Goal: Task Accomplishment & Management: Use online tool/utility

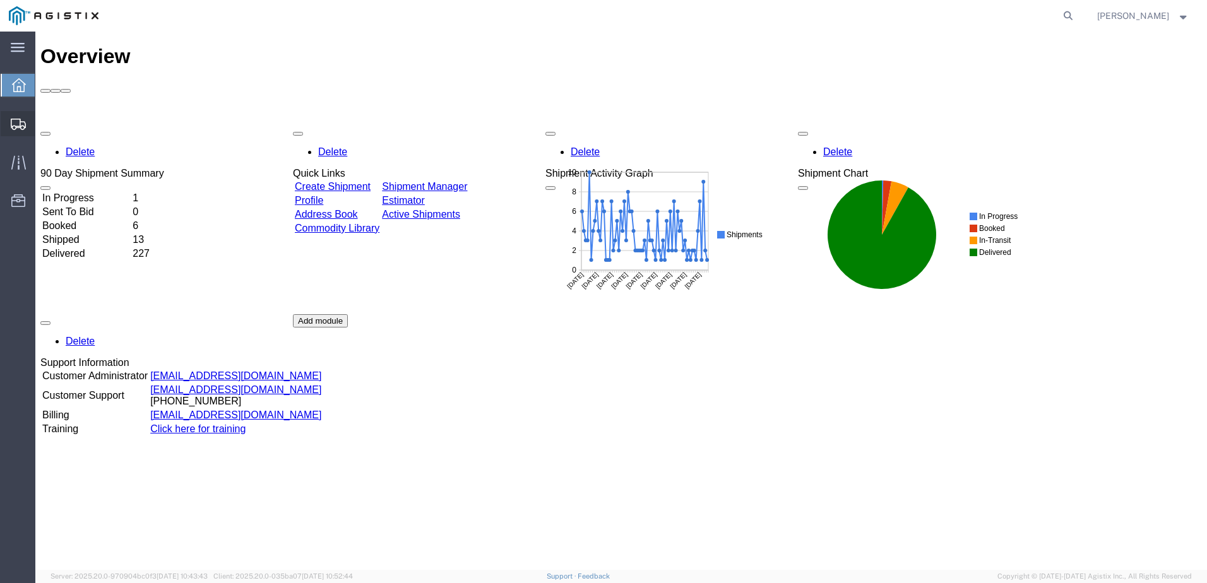
click at [0, 0] on span "Create from Template" at bounding box center [0, 0] width 0 height 0
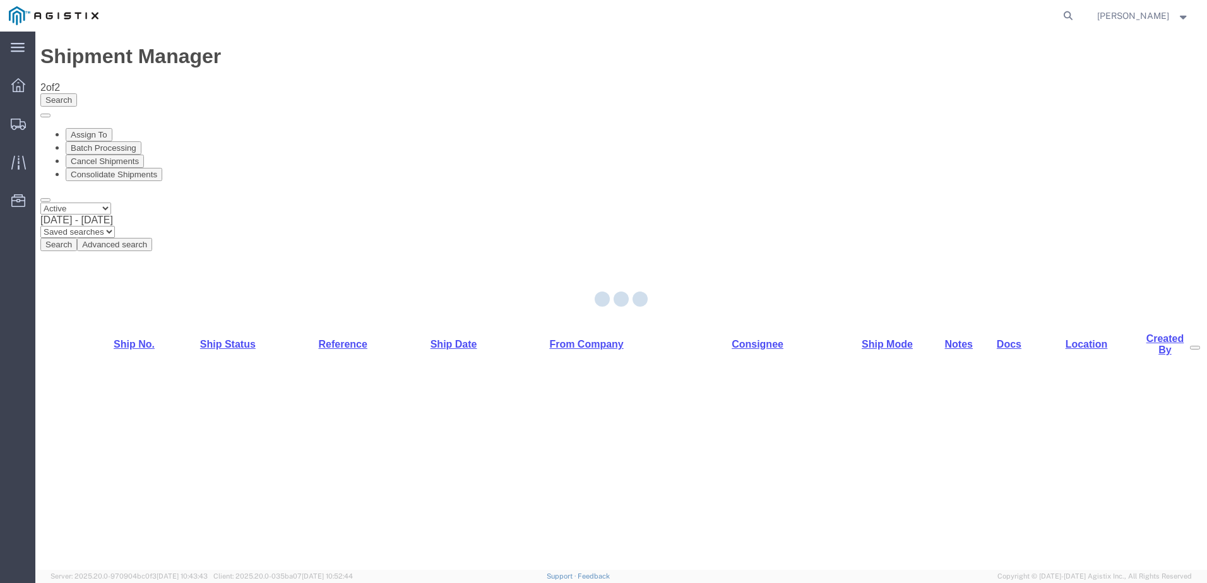
select select "PURCHORD"
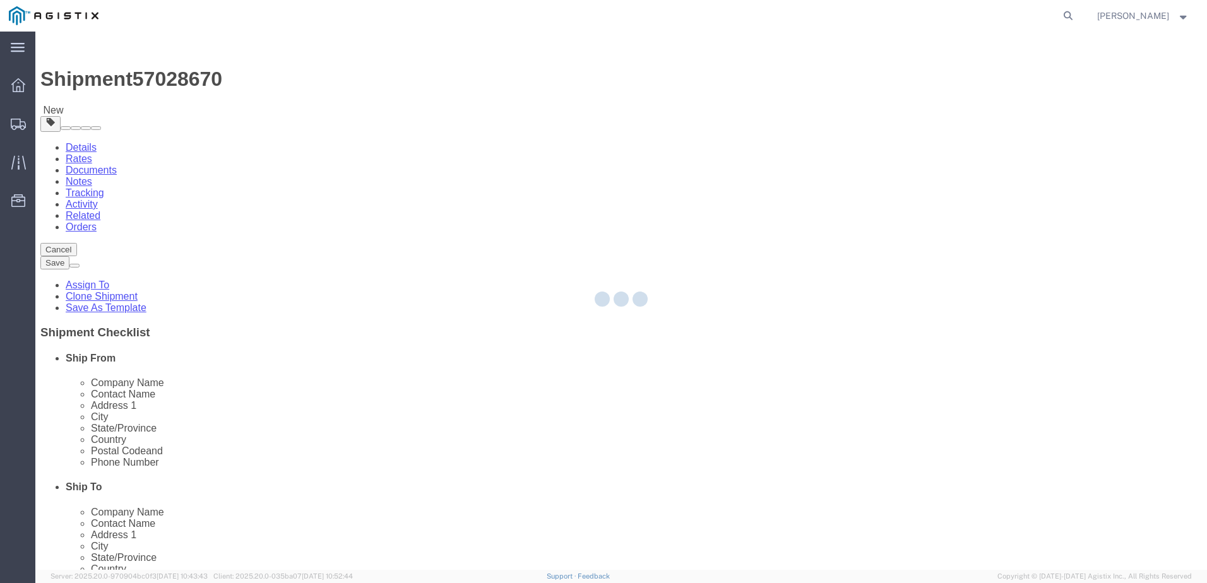
select select
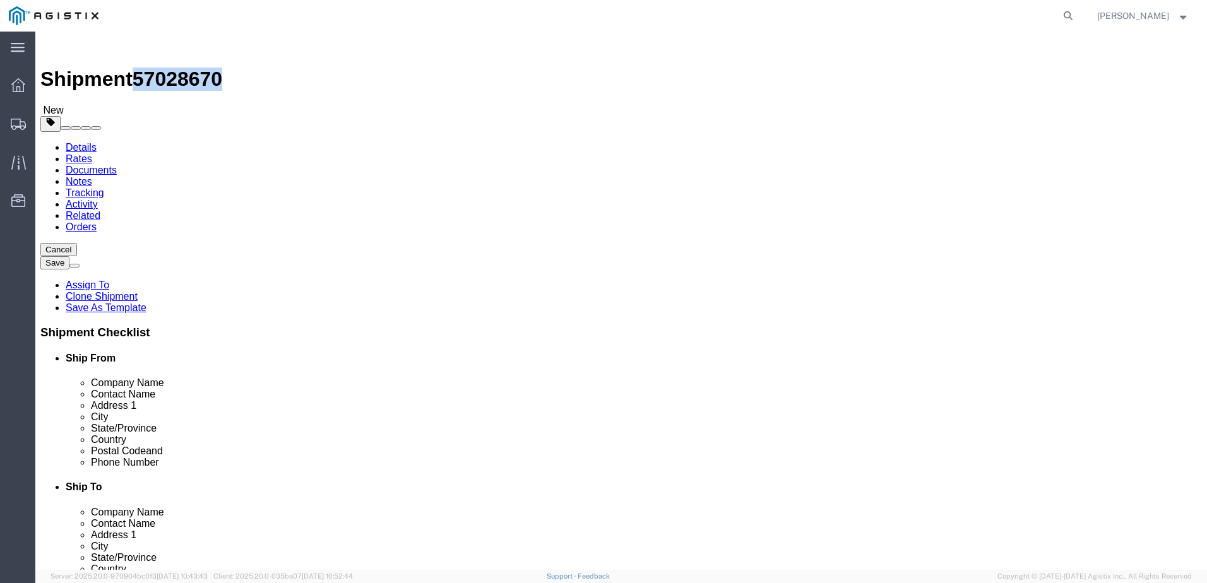
drag, startPoint x: 107, startPoint y: 17, endPoint x: 175, endPoint y: 17, distance: 68.2
click div "Shipment 57028670 New"
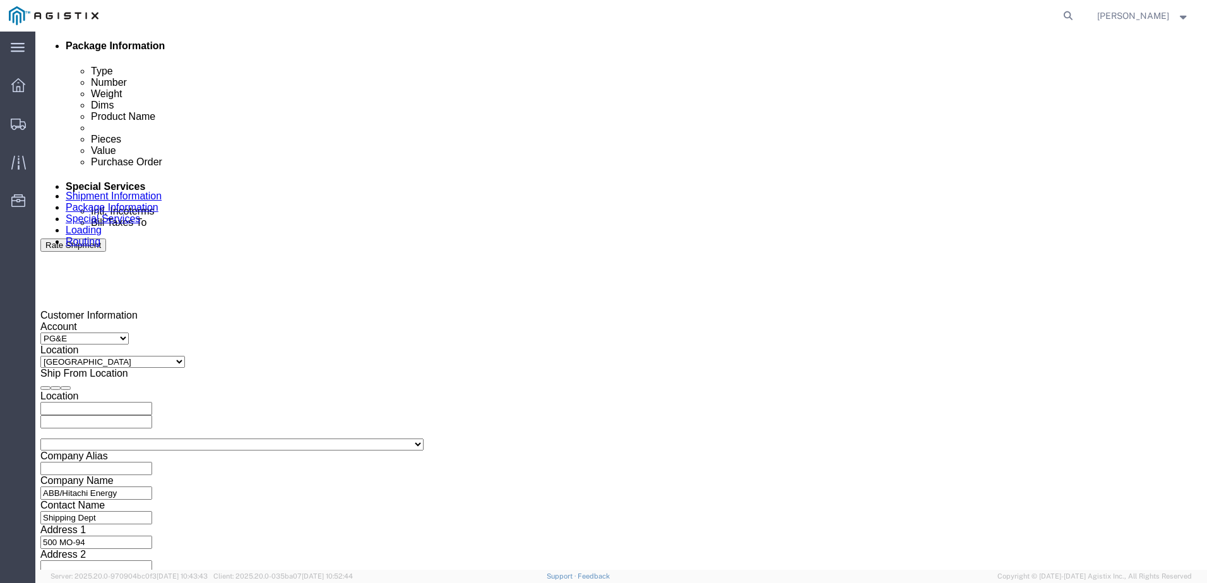
click div
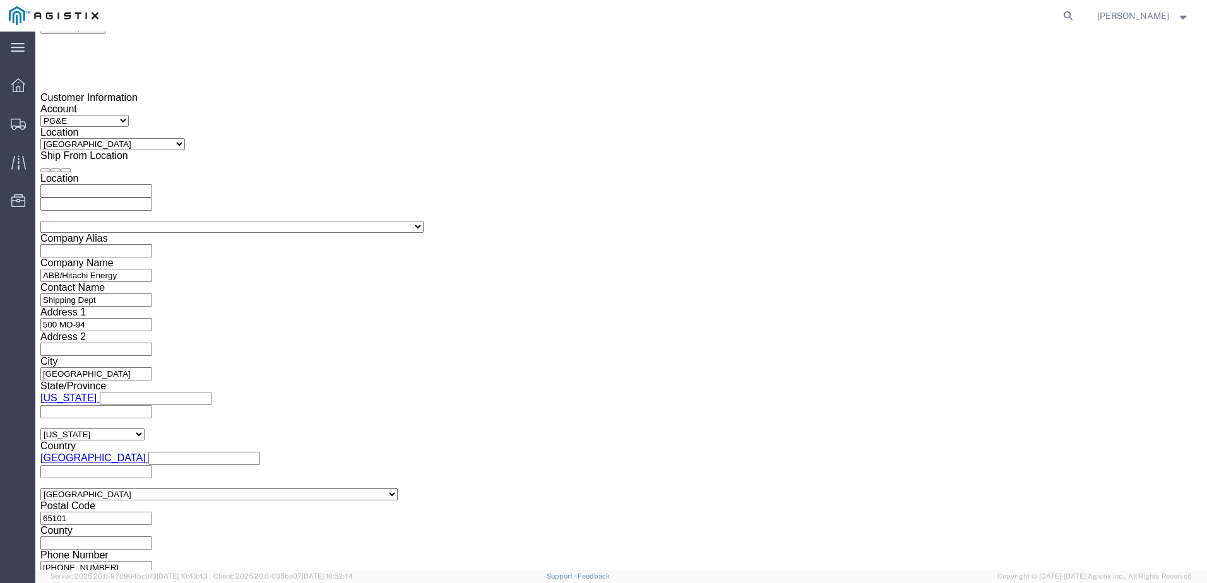
click button "Apply"
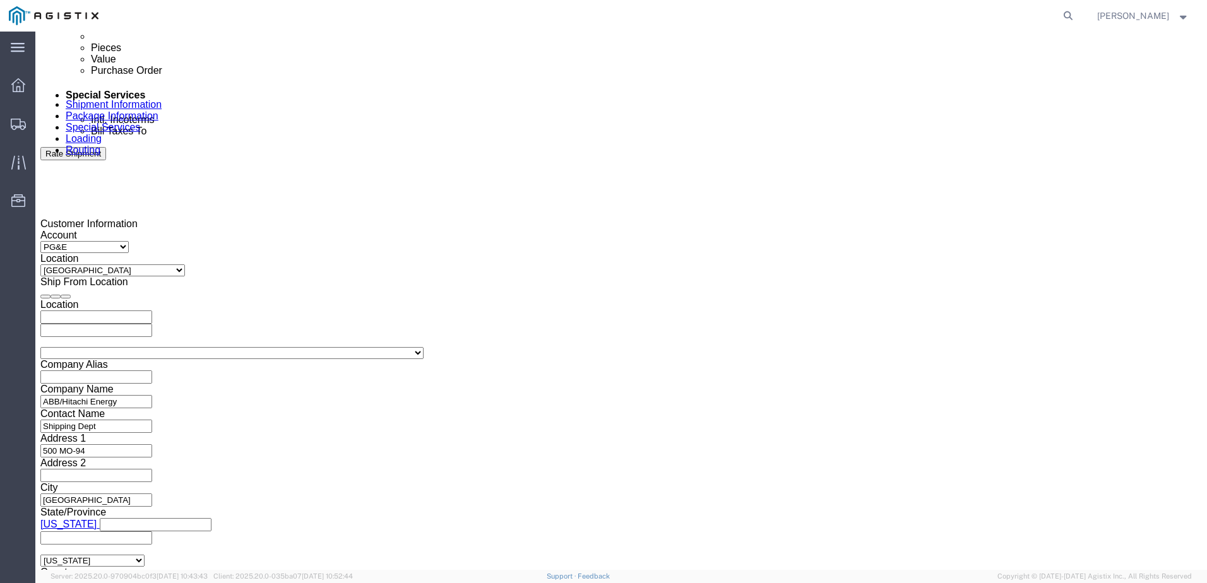
drag, startPoint x: 750, startPoint y: 237, endPoint x: 758, endPoint y: 251, distance: 15.3
click div
click button "Apply"
click input "text"
type input "3"
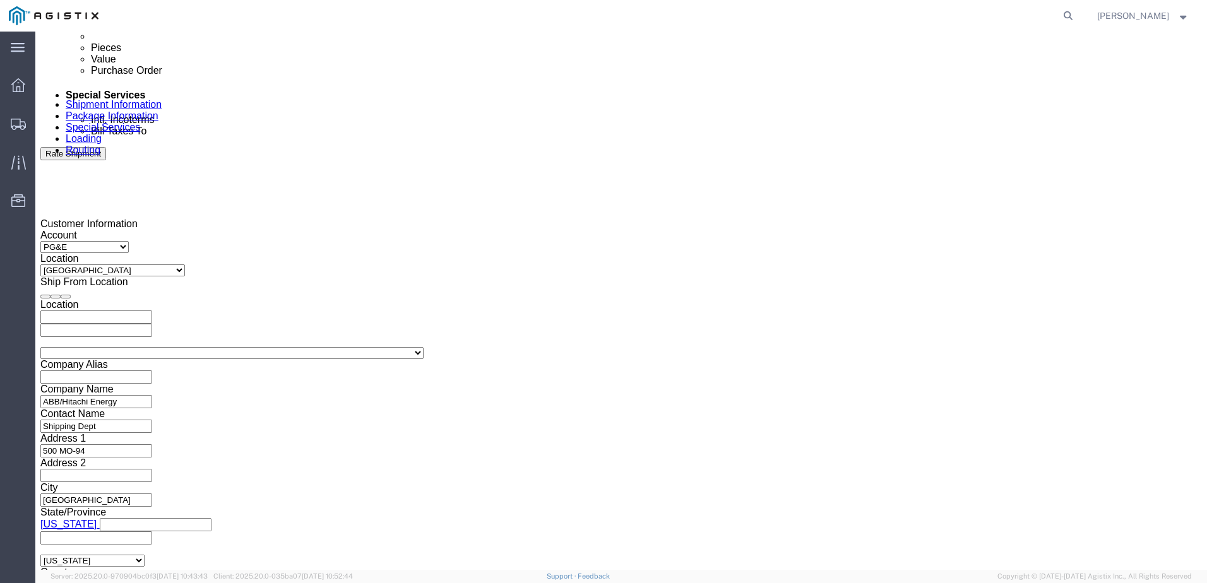
type input "3501414581"
drag, startPoint x: 400, startPoint y: 358, endPoint x: 396, endPoint y: 348, distance: 10.8
click select "Select Account Type Activity ID Airline Appointment Number ASN Batch Request # …"
select select "BOL"
click select "Select Account Type Activity ID Airline Appointment Number ASN Batch Request # …"
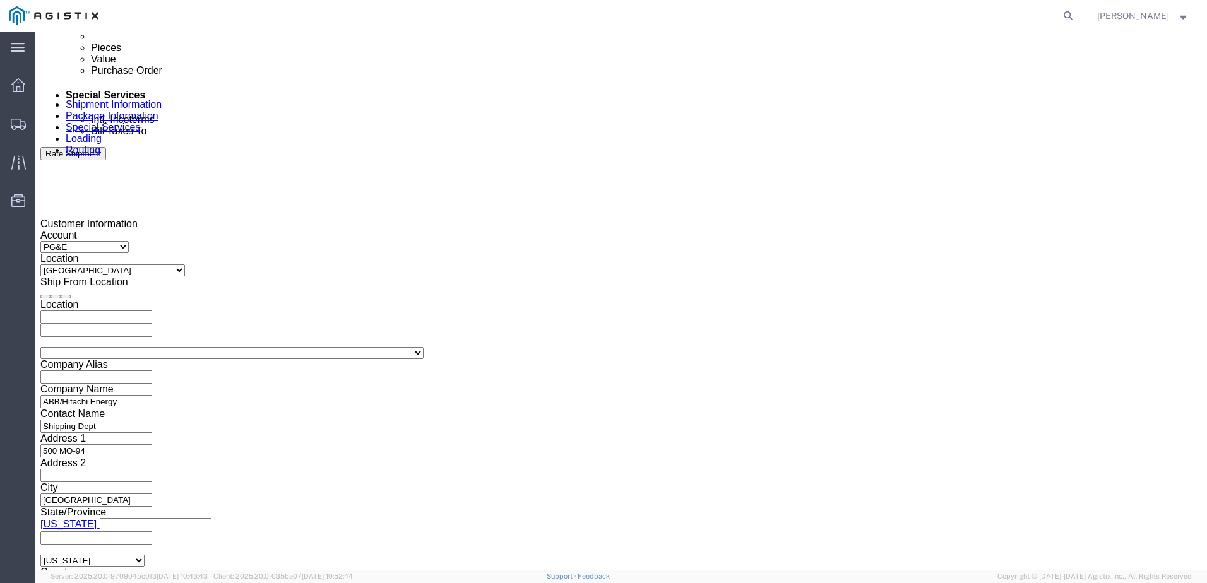
drag, startPoint x: 506, startPoint y: 352, endPoint x: 502, endPoint y: 362, distance: 10.5
click input "text"
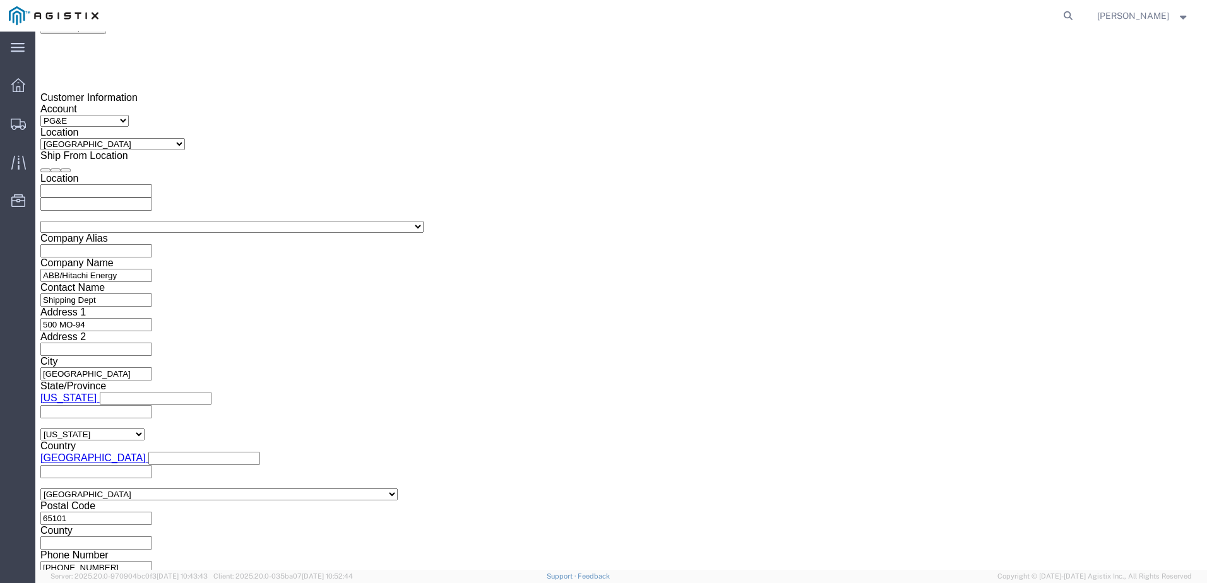
type input "JC0002A8B"
click button "Continue"
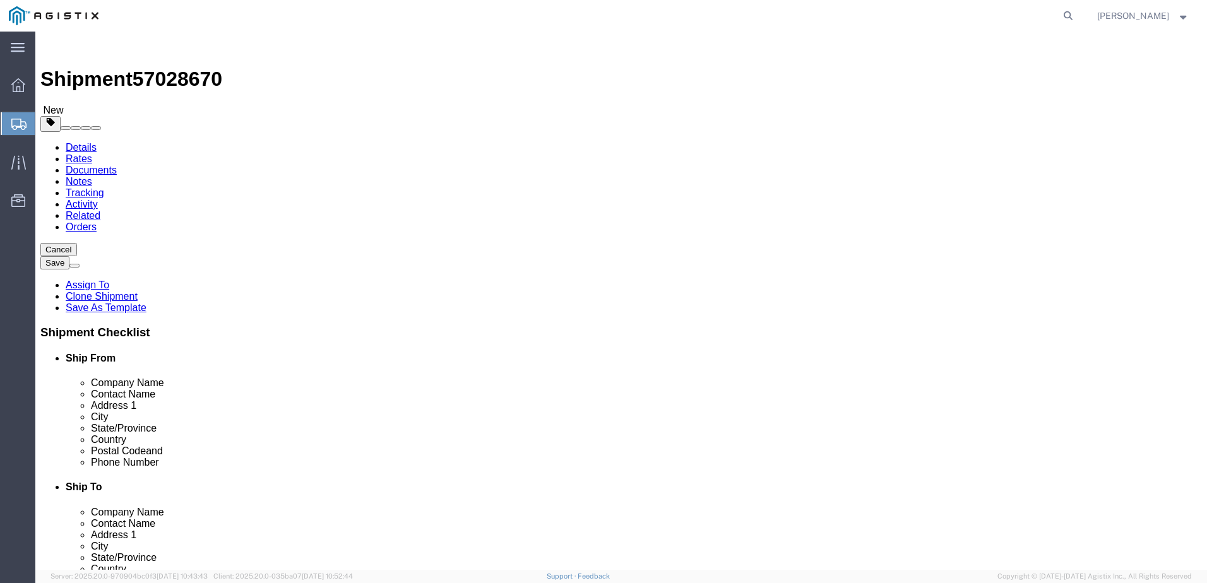
click link "Package Information"
click input "text"
type input "1"
type input "7"
type input "480"
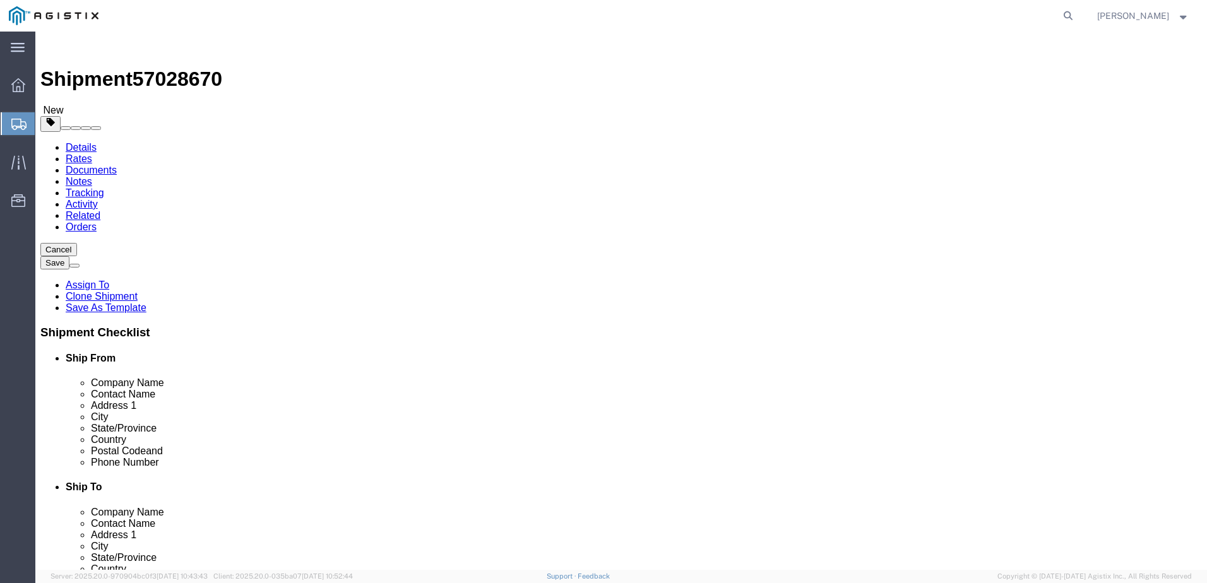
type input "72"
type input "24560.00"
click dd "1.00 USD"
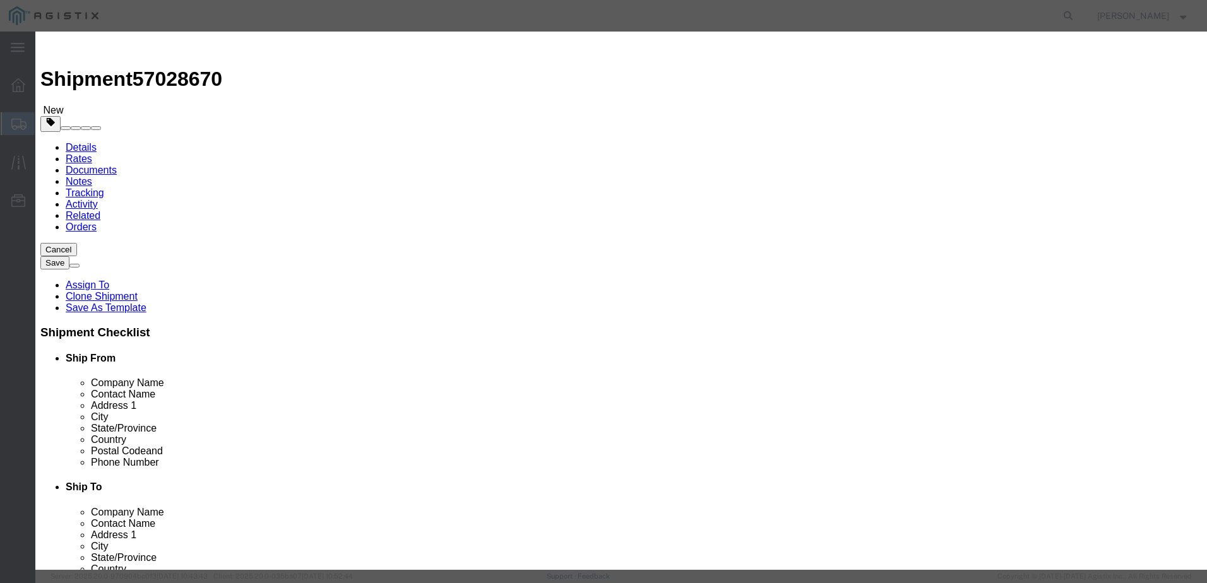
drag, startPoint x: 326, startPoint y: 126, endPoint x: 266, endPoint y: 131, distance: 60.2
click div "Product Name TRANSFORMERS Pieces 0.00 Select Bag Barrels 100Board Feet Bottle B…"
type input "7"
click button "Save & Close"
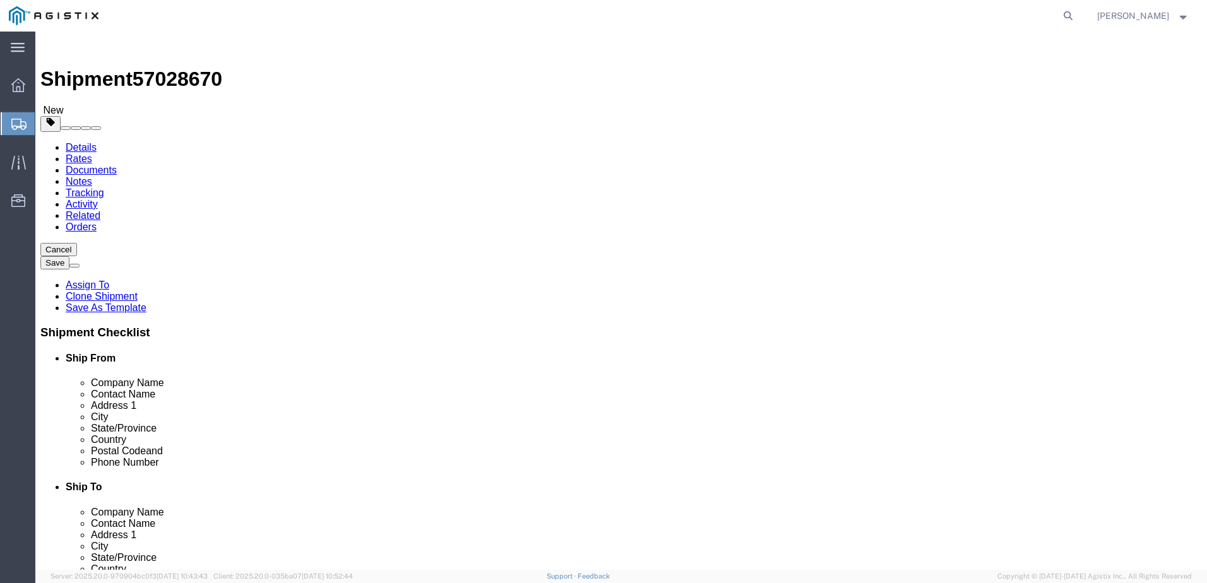
click link "Documents"
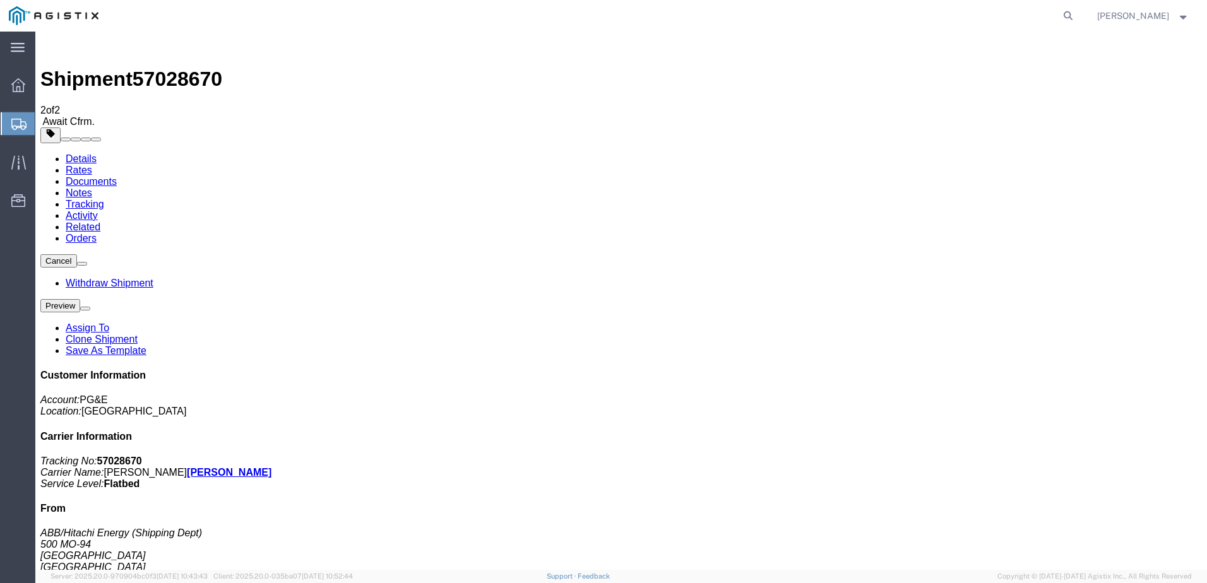
click at [0, 0] on span "Create from Template" at bounding box center [0, 0] width 0 height 0
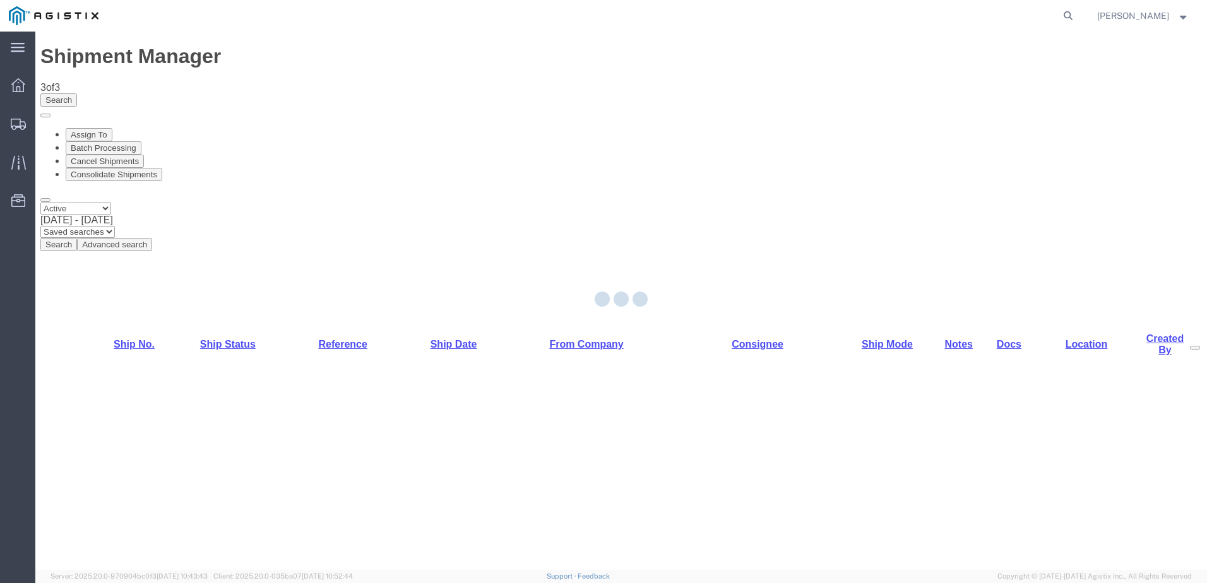
select select "PURCHORD"
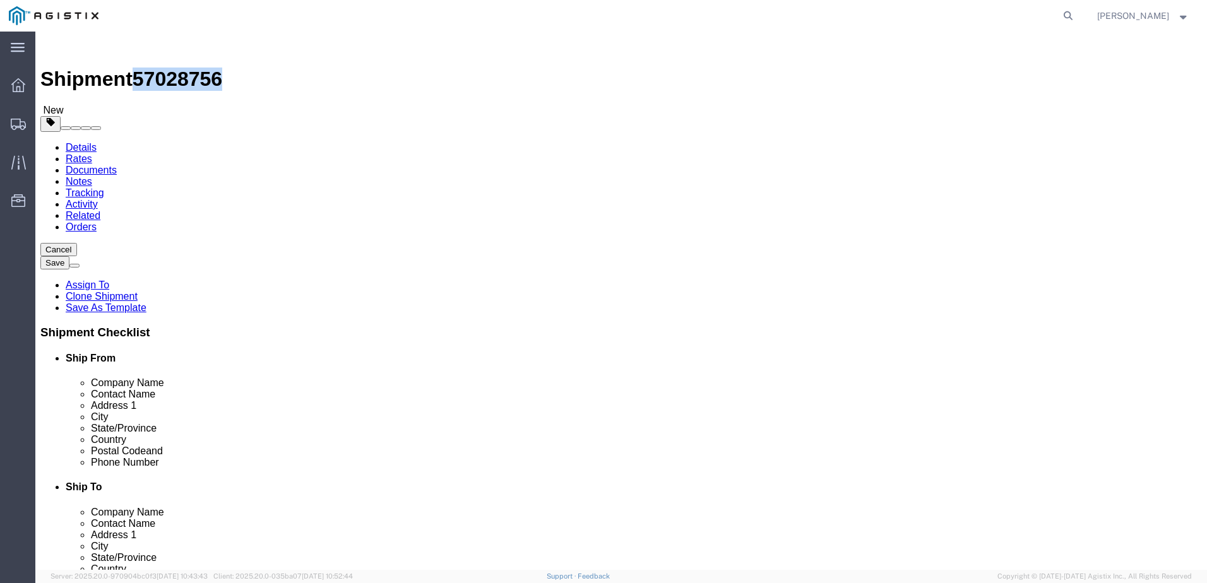
drag, startPoint x: 107, startPoint y: 18, endPoint x: 169, endPoint y: 13, distance: 62.7
click span "57028756"
copy span "57028756"
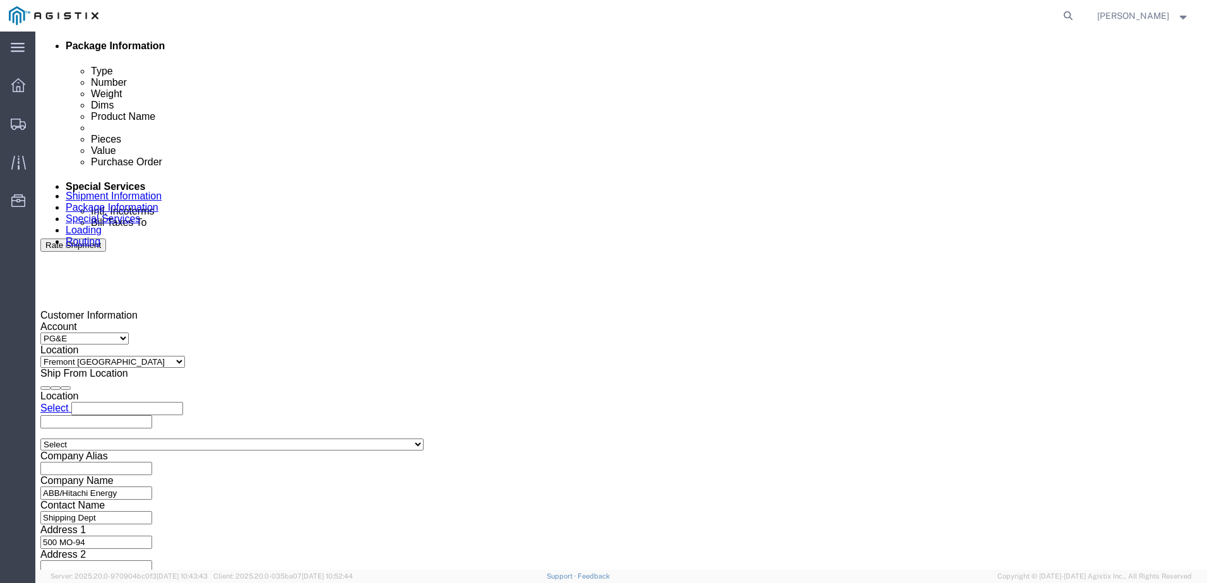
click div
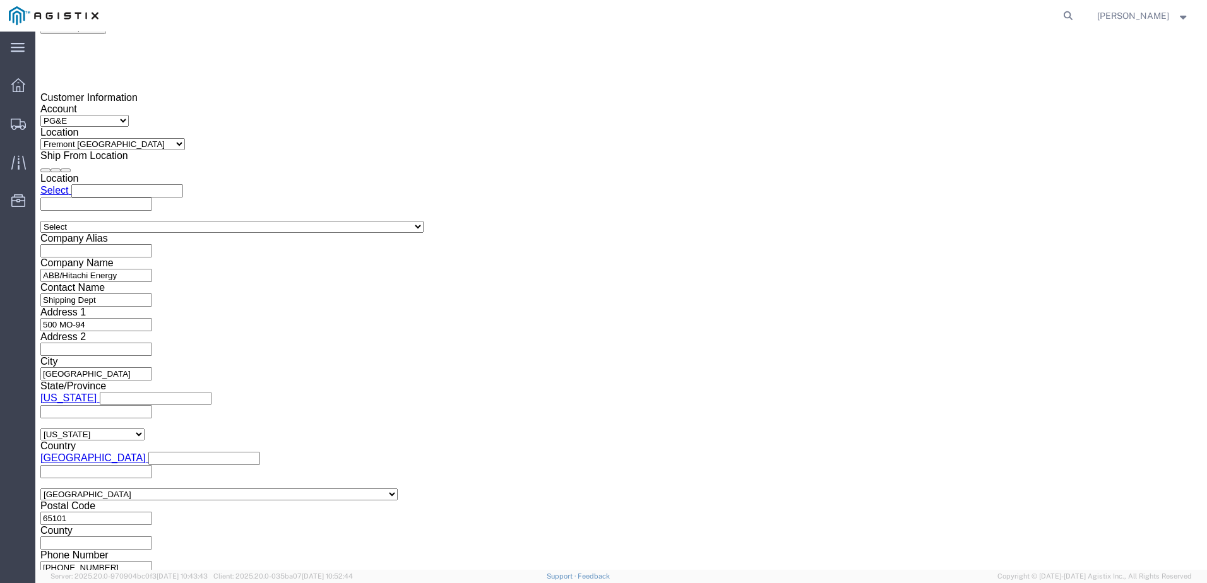
click button "Apply"
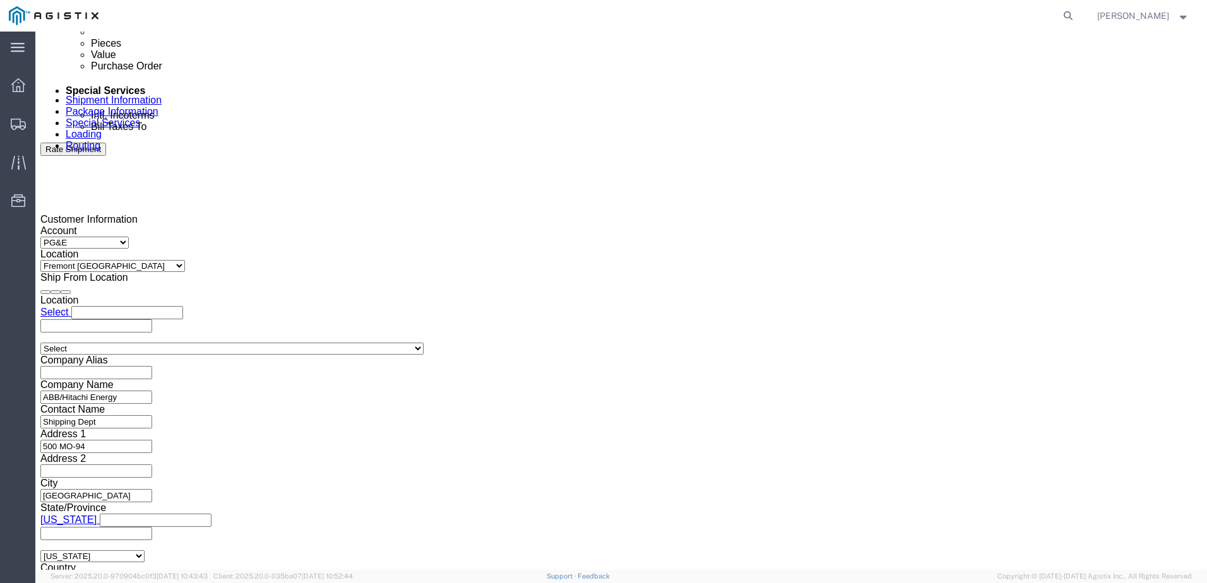
scroll to position [723, 0]
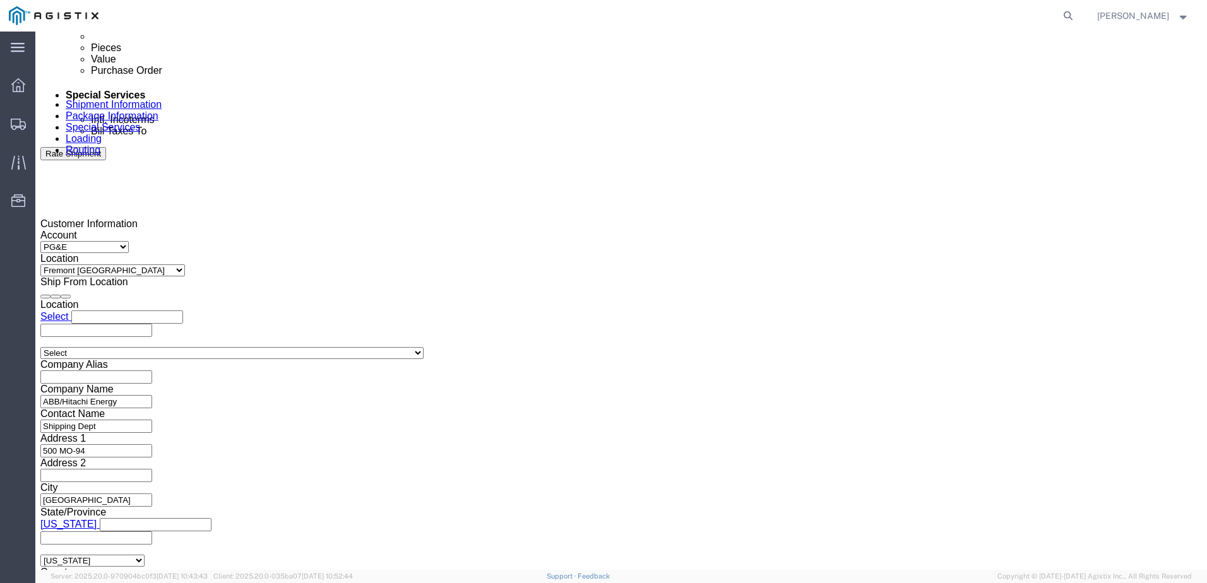
click div
click button "Apply"
click input "text"
type input "3501402779"
click select "Select Account Type Activity ID Airline Appointment Number ASN Batch Request # …"
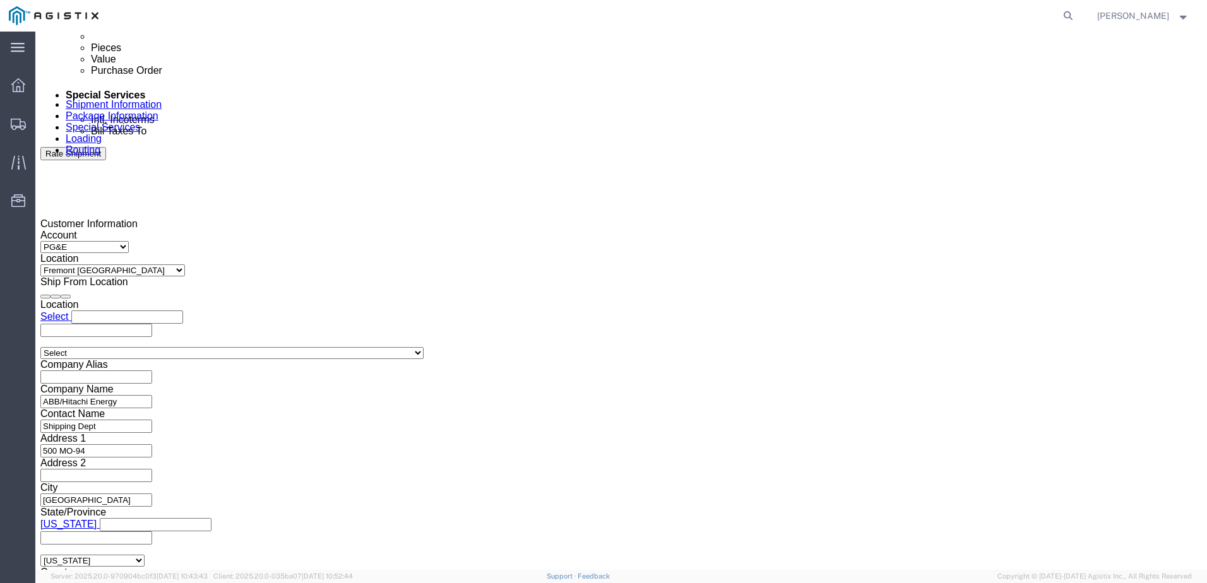
select select "BOL"
click select "Select Account Type Activity ID Airline Appointment Number ASN Batch Request # …"
click input "text"
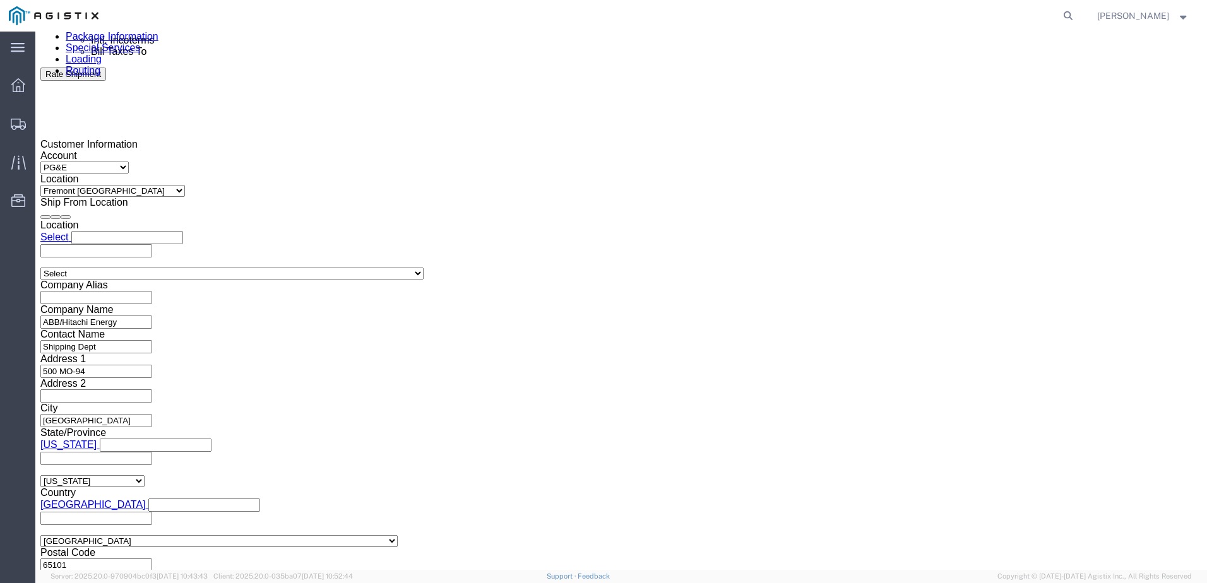
scroll to position [849, 0]
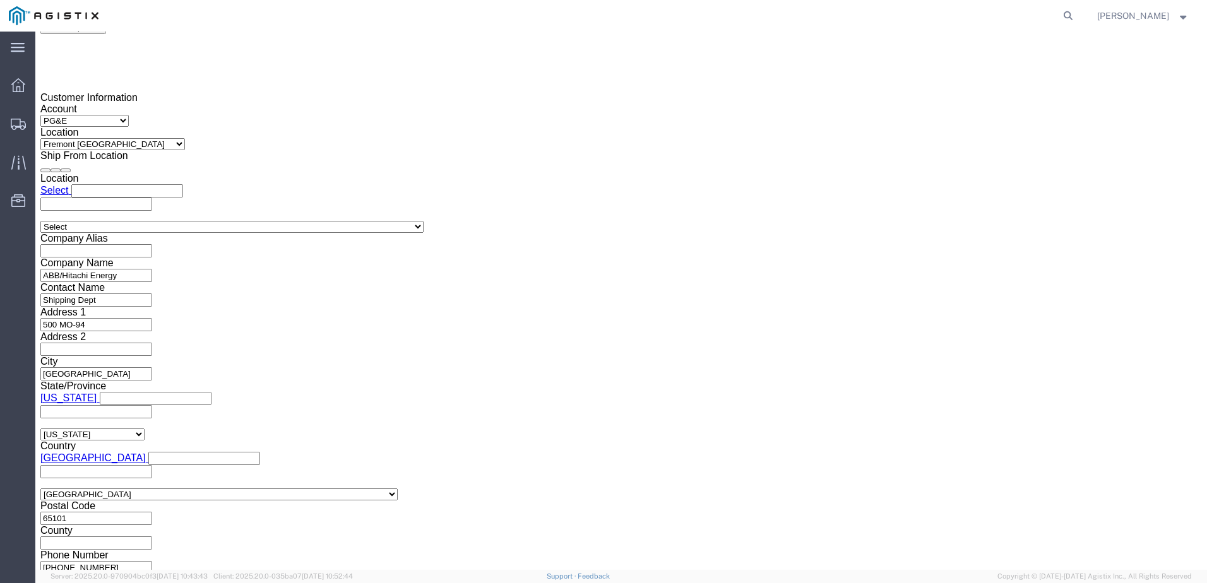
type input "JC0002A8C"
drag, startPoint x: 867, startPoint y: 488, endPoint x: 371, endPoint y: 296, distance: 531.6
click button "Continue"
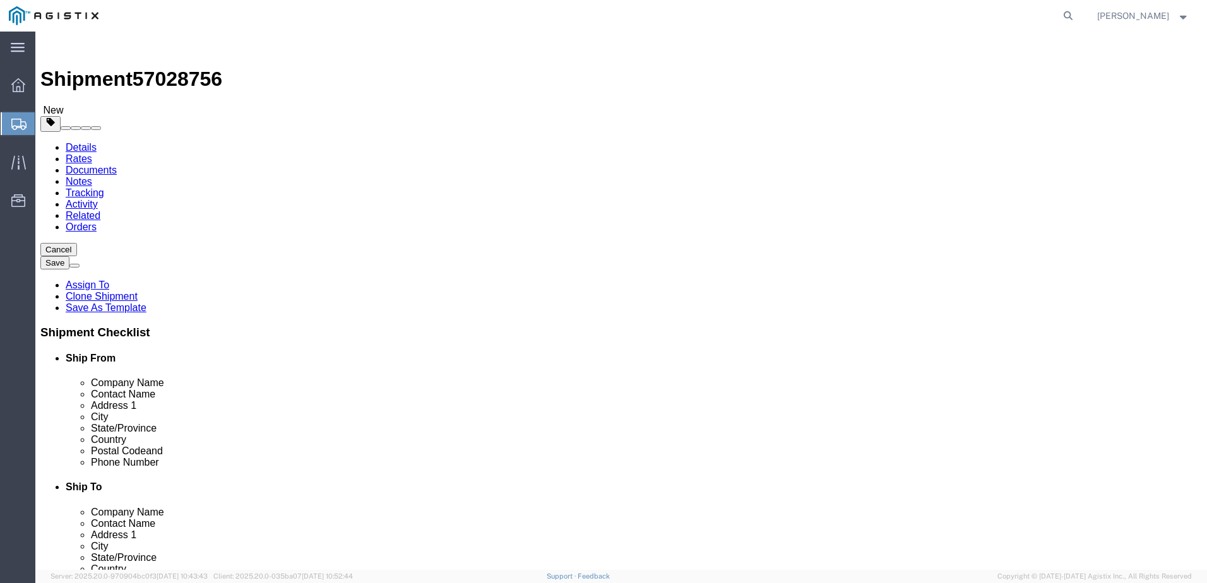
click input "text"
type input "1"
type input "14"
type input "504"
type input "72"
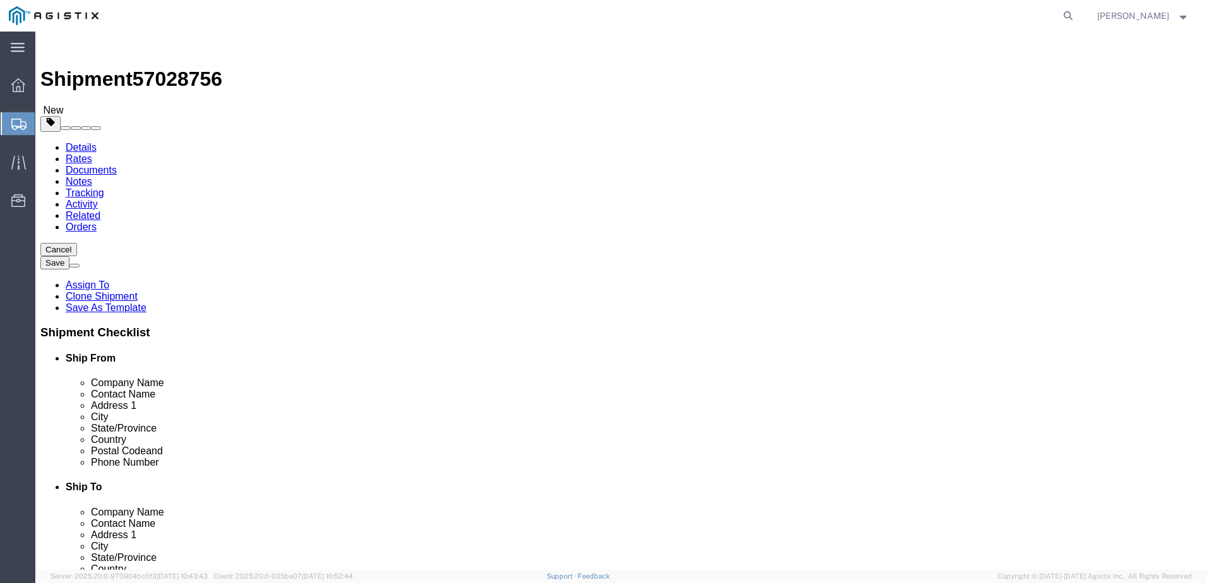
type input "72"
click input "33220"
type input "33220.00"
click dd "0.00 Each"
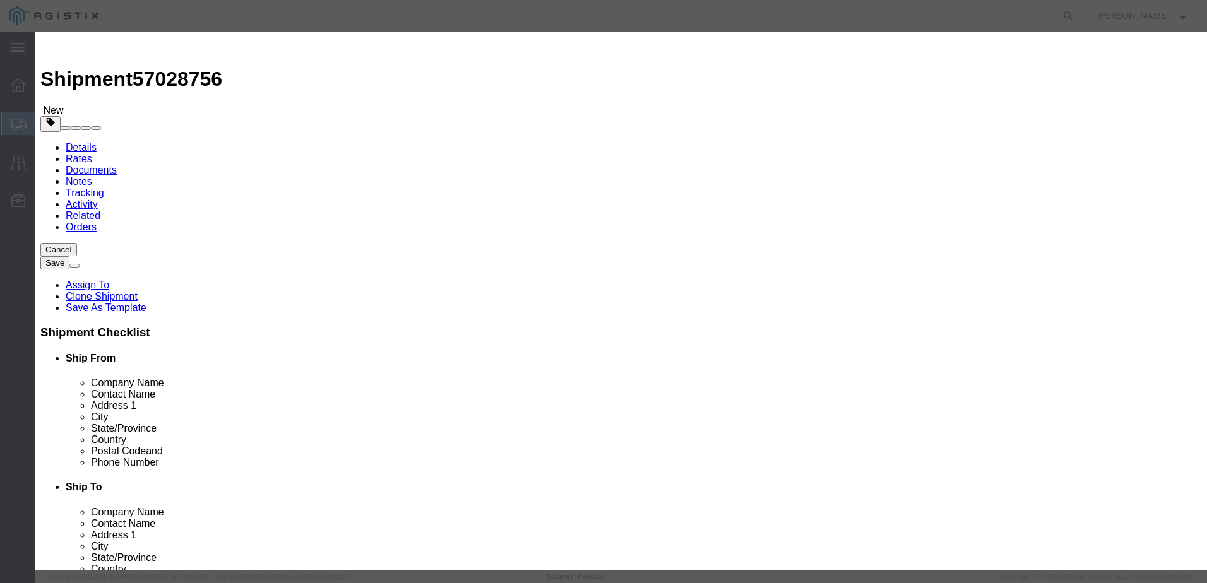
click div "Pieces 0.00 Select Bag Barrels 100Board Feet Bottle Box Blister Pack Carats Can…"
type input "14"
click button "Save & Close"
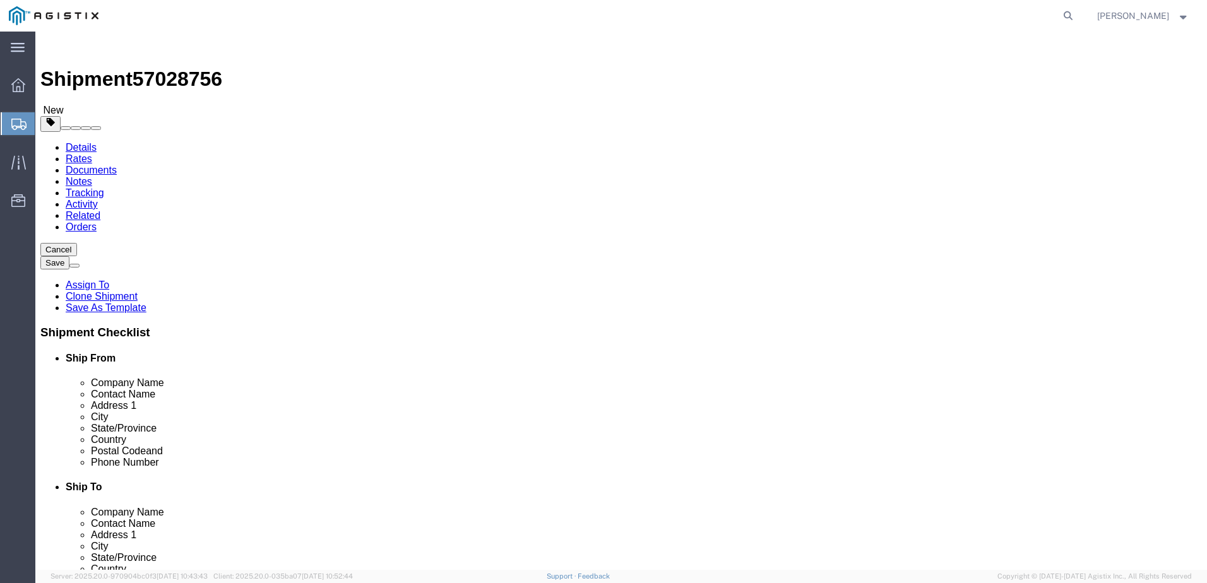
drag, startPoint x: 882, startPoint y: 512, endPoint x: 799, endPoint y: 440, distance: 110.1
click button "Continue"
click link "Documents"
